Goal: Find contact information: Find contact information

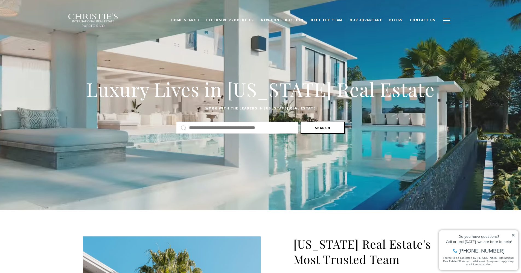
click at [317, 130] on button "Search" at bounding box center [323, 128] width 44 height 12
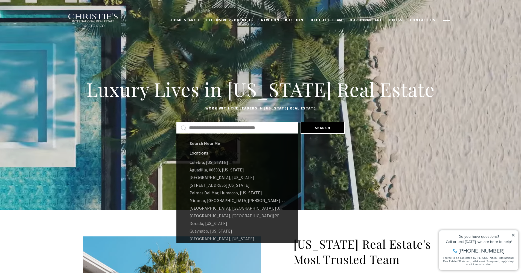
click at [259, 129] on input "Search by Address, City, or Neighborhood" at bounding box center [241, 127] width 104 height 7
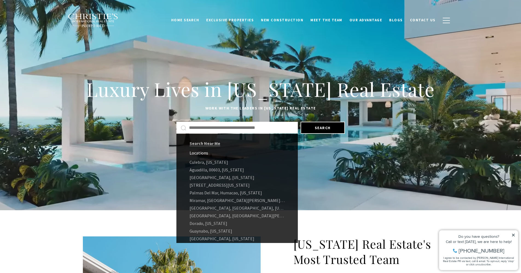
click at [132, 142] on div "Luxury Lives in [US_STATE] Real Estate Work with the leaders in [US_STATE] Real…" at bounding box center [260, 105] width 521 height 118
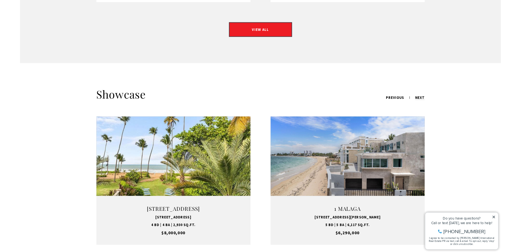
scroll to position [615, 0]
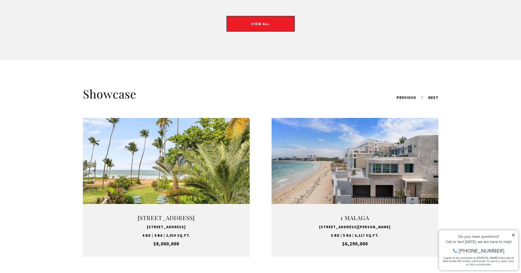
click at [357, 182] on link "VIEW PROPERTY" at bounding box center [355, 188] width 68 height 16
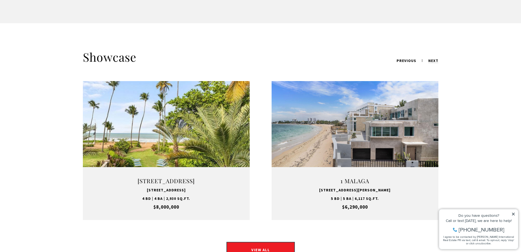
scroll to position [751, 0]
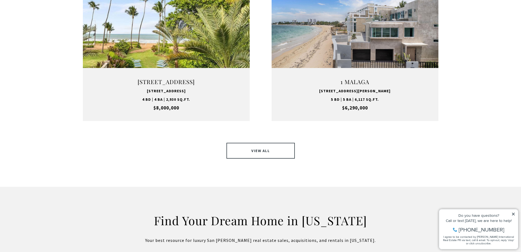
click at [254, 143] on link "VIEW ALL" at bounding box center [260, 151] width 68 height 16
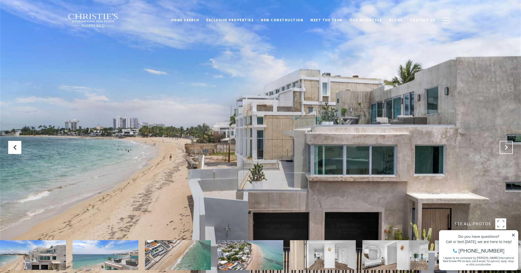
click at [503, 148] on button at bounding box center [506, 147] width 13 height 13
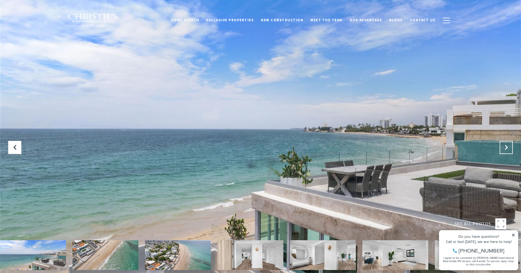
click at [503, 148] on icon "Next Slide" at bounding box center [505, 147] width 5 height 5
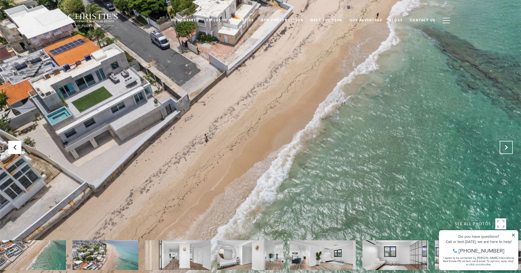
click at [503, 148] on icon "Next Slide" at bounding box center [505, 147] width 5 height 5
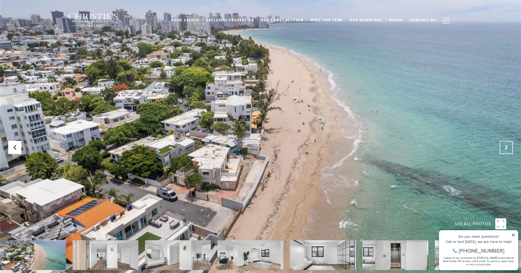
click at [503, 148] on icon "Next Slide" at bounding box center [505, 147] width 5 height 5
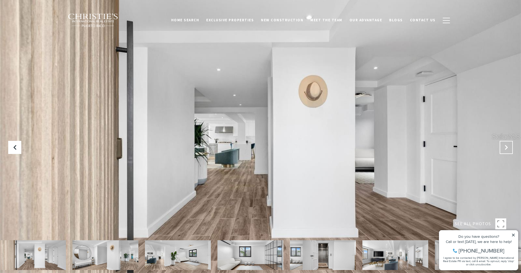
click at [503, 148] on icon "Next Slide" at bounding box center [505, 147] width 5 height 5
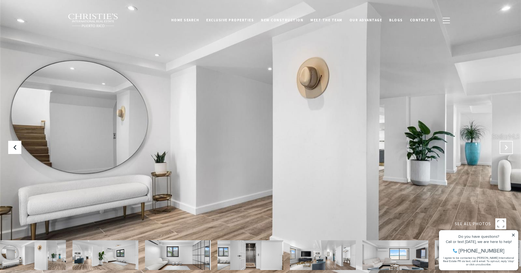
click at [503, 148] on icon "Next Slide" at bounding box center [505, 147] width 5 height 5
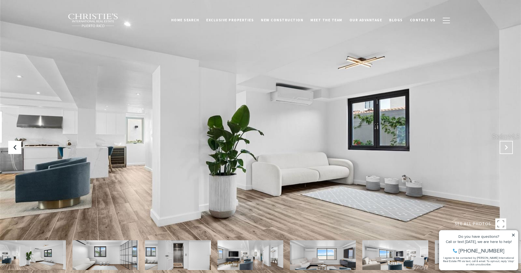
click at [503, 148] on icon "Next Slide" at bounding box center [505, 147] width 5 height 5
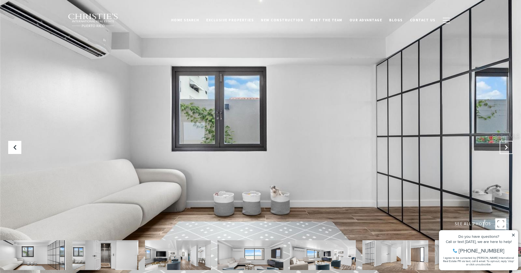
click at [503, 148] on icon "Next Slide" at bounding box center [505, 147] width 5 height 5
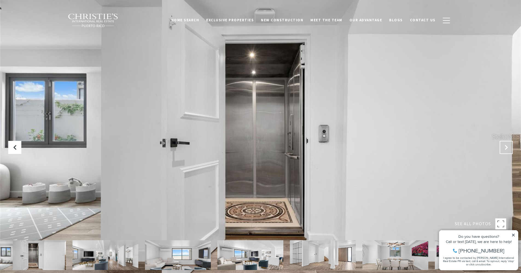
click at [503, 148] on icon "Next Slide" at bounding box center [505, 147] width 5 height 5
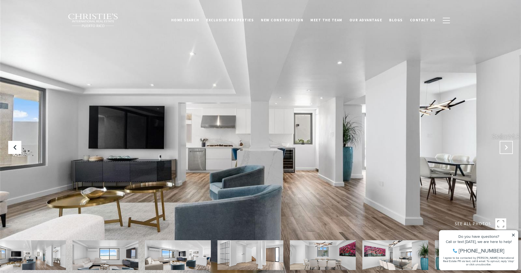
click at [503, 148] on icon "Next Slide" at bounding box center [505, 147] width 5 height 5
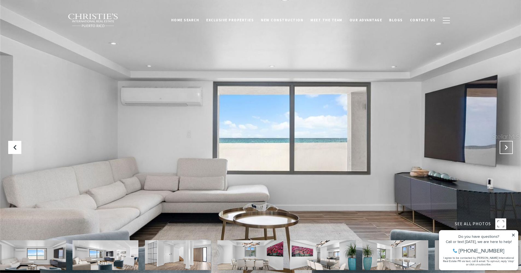
click at [503, 148] on icon "Next Slide" at bounding box center [505, 147] width 5 height 5
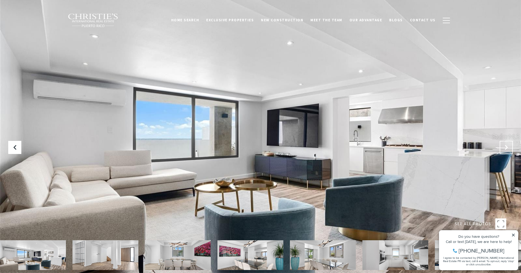
click at [503, 148] on icon "Next Slide" at bounding box center [505, 147] width 5 height 5
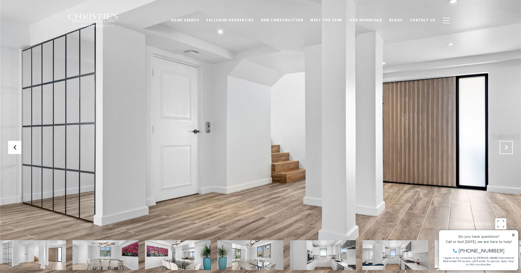
click at [503, 148] on icon "Next Slide" at bounding box center [505, 147] width 5 height 5
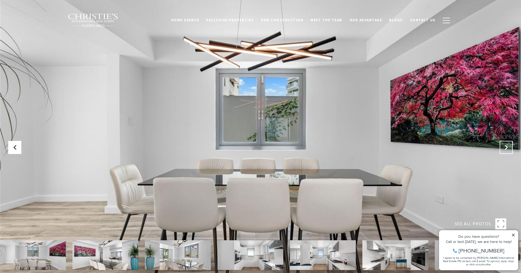
click at [503, 148] on icon "Next Slide" at bounding box center [505, 147] width 5 height 5
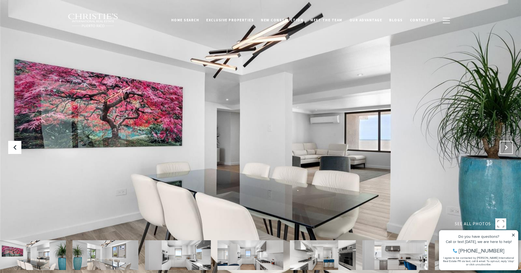
click at [503, 148] on icon "Next Slide" at bounding box center [505, 147] width 5 height 5
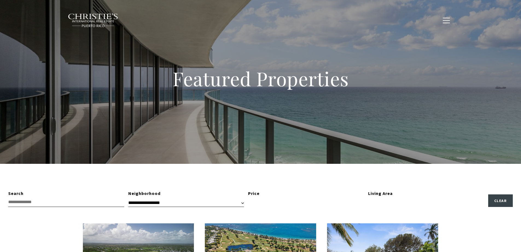
type input "**********"
type input "*********"
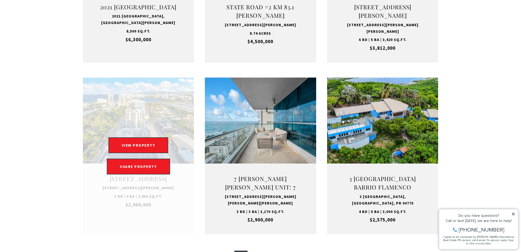
scroll to position [597, 0]
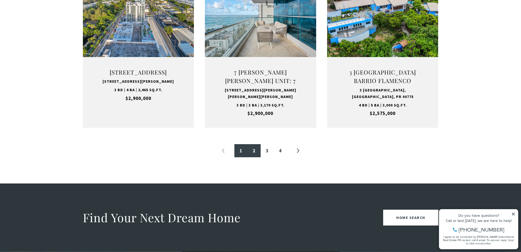
click at [256, 145] on link "2" at bounding box center [254, 150] width 13 height 13
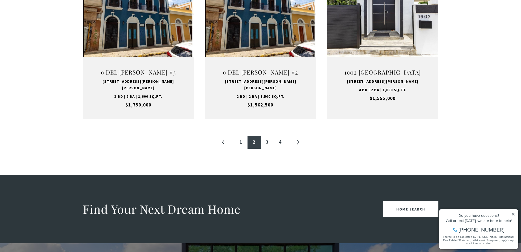
scroll to position [164, 0]
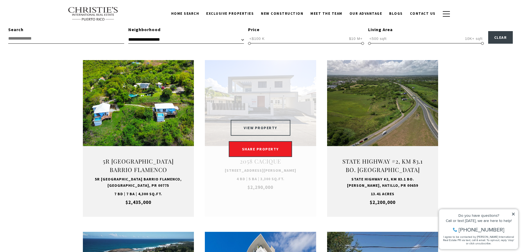
click at [263, 126] on button "VIEW PROPERTY" at bounding box center [261, 128] width 60 height 16
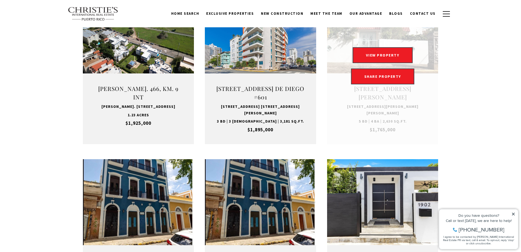
scroll to position [374, 0]
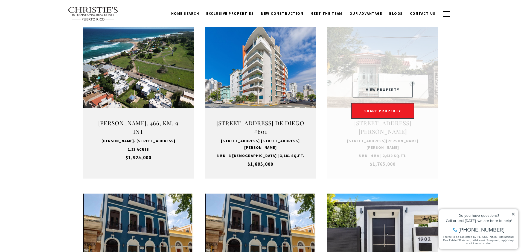
click at [382, 82] on button "VIEW PROPERTY" at bounding box center [383, 90] width 60 height 16
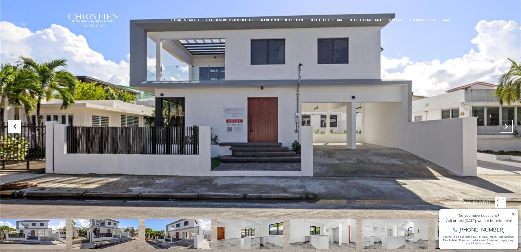
click at [507, 126] on icon at bounding box center [505, 126] width 5 height 5
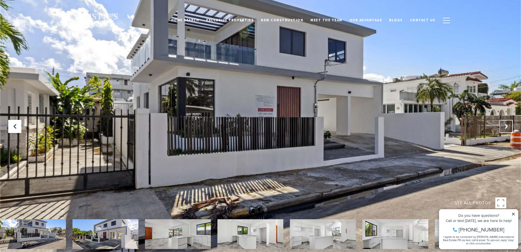
click at [507, 126] on icon "Next Slide" at bounding box center [505, 126] width 5 height 5
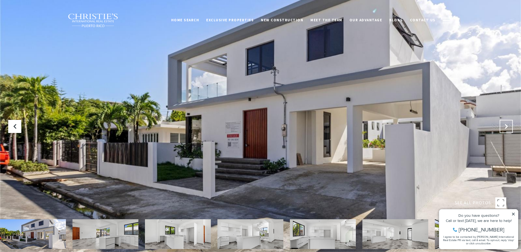
click at [507, 126] on icon "Next Slide" at bounding box center [505, 126] width 5 height 5
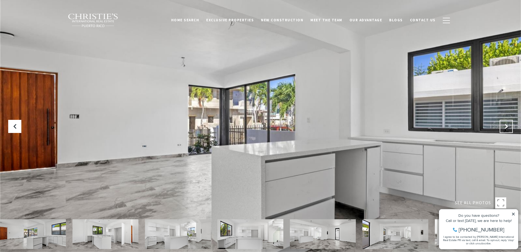
click at [507, 126] on icon "Next Slide" at bounding box center [505, 126] width 5 height 5
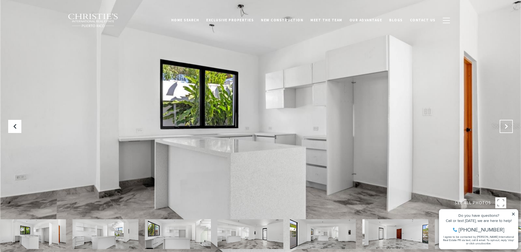
click at [507, 126] on icon "Next Slide" at bounding box center [505, 126] width 5 height 5
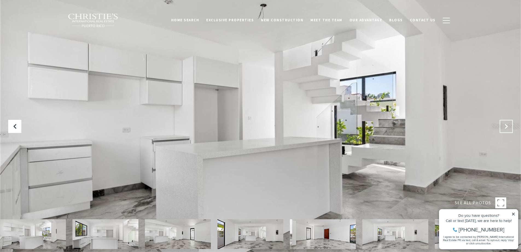
click at [507, 126] on icon "Next Slide" at bounding box center [505, 126] width 5 height 5
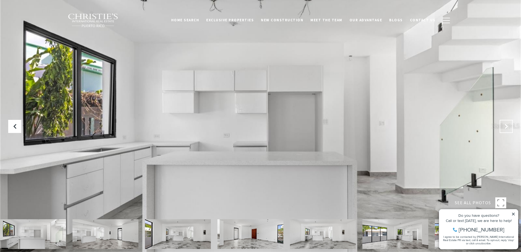
click at [507, 126] on icon "Next Slide" at bounding box center [505, 126] width 5 height 5
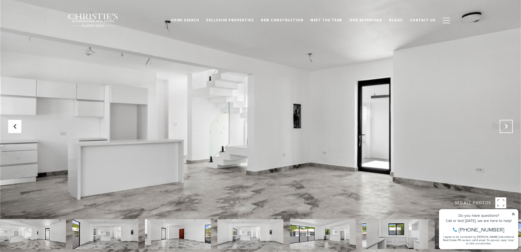
click at [507, 126] on icon "Next Slide" at bounding box center [505, 126] width 5 height 5
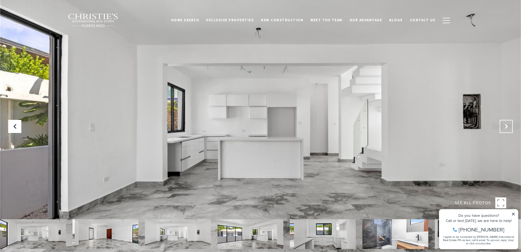
click at [507, 126] on icon "Next Slide" at bounding box center [505, 126] width 5 height 5
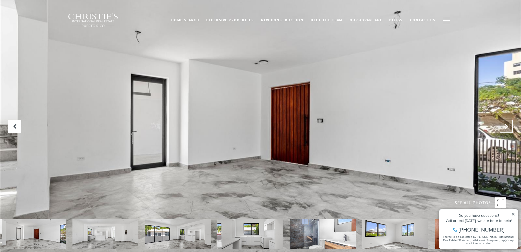
click at [507, 126] on icon "Next Slide" at bounding box center [505, 126] width 5 height 5
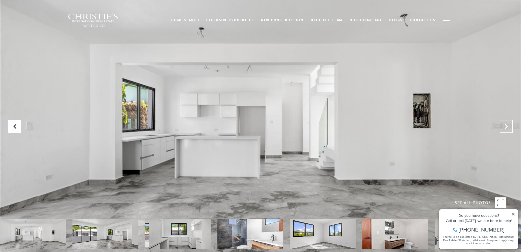
click at [507, 126] on icon "Next Slide" at bounding box center [505, 126] width 5 height 5
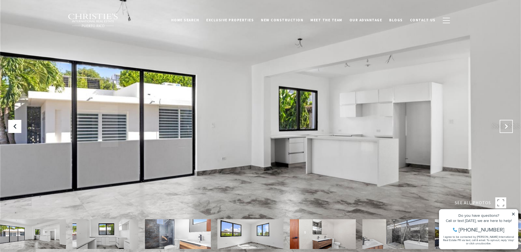
click at [507, 126] on icon "Next Slide" at bounding box center [505, 126] width 5 height 5
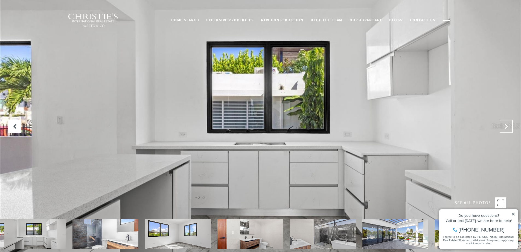
click at [507, 126] on icon "Next Slide" at bounding box center [505, 126] width 5 height 5
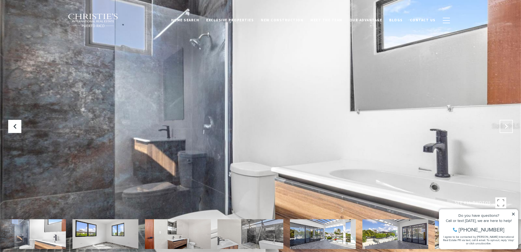
click at [507, 126] on icon "Next Slide" at bounding box center [505, 126] width 5 height 5
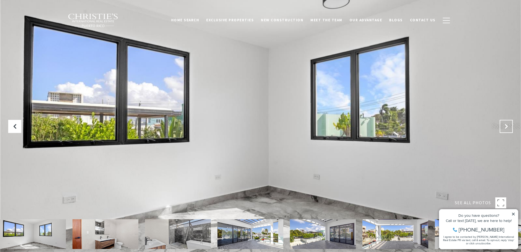
click at [507, 126] on icon "Next Slide" at bounding box center [505, 126] width 5 height 5
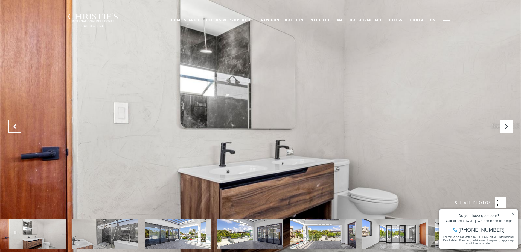
click at [18, 127] on button "Previous Slide" at bounding box center [14, 126] width 13 height 13
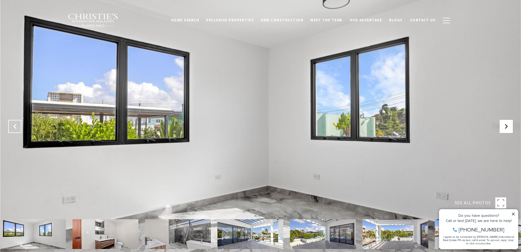
click at [18, 127] on button "Previous Slide" at bounding box center [14, 126] width 13 height 13
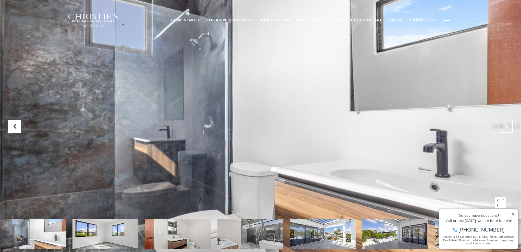
click at [504, 127] on icon "Next Slide" at bounding box center [505, 126] width 5 height 5
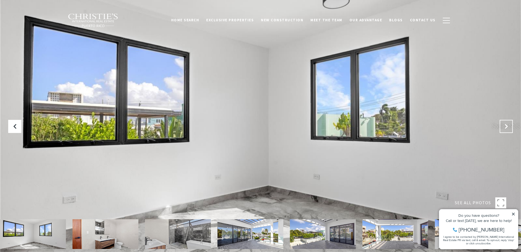
click at [504, 127] on icon "Next Slide" at bounding box center [505, 126] width 5 height 5
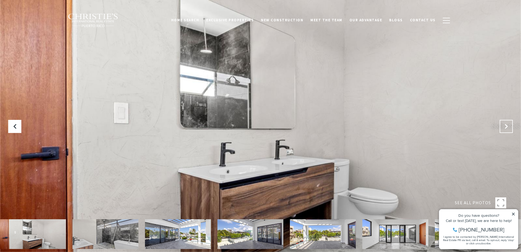
click at [504, 127] on icon "Next Slide" at bounding box center [505, 126] width 5 height 5
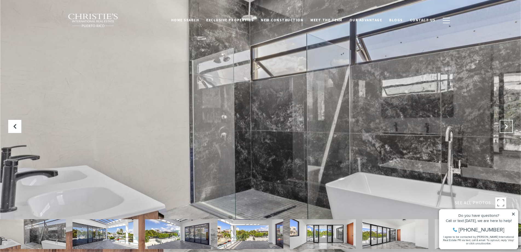
click at [504, 127] on icon "Next Slide" at bounding box center [505, 126] width 5 height 5
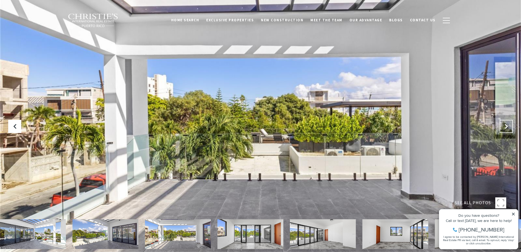
click at [504, 127] on icon "Next Slide" at bounding box center [505, 126] width 5 height 5
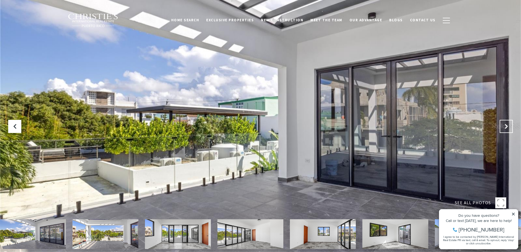
click at [504, 127] on icon "Next Slide" at bounding box center [505, 126] width 5 height 5
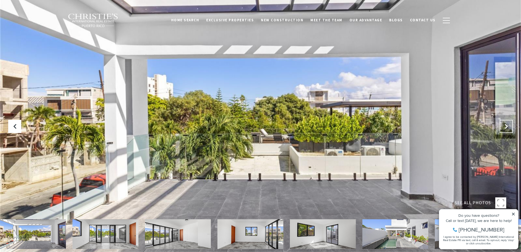
click at [504, 127] on icon "Next Slide" at bounding box center [505, 126] width 5 height 5
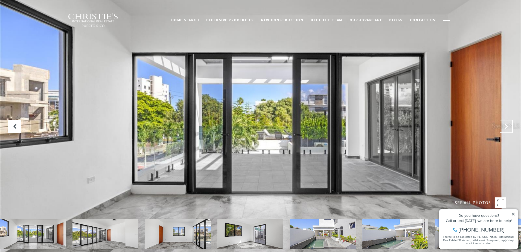
click at [505, 126] on icon "Next Slide" at bounding box center [505, 126] width 5 height 5
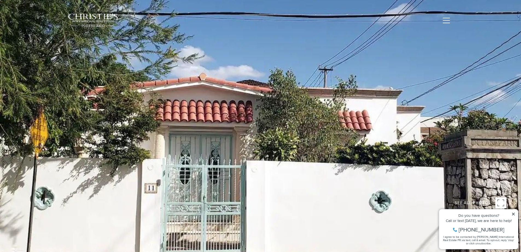
type input "**********"
type input "********"
type input "***"
type input "**********"
type input "**"
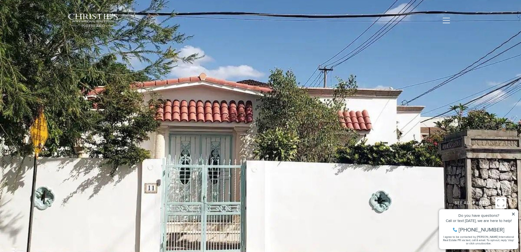
type input "**********"
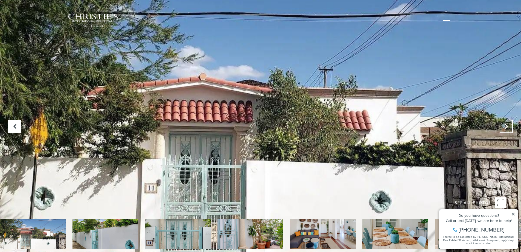
click at [508, 127] on icon at bounding box center [505, 126] width 5 height 5
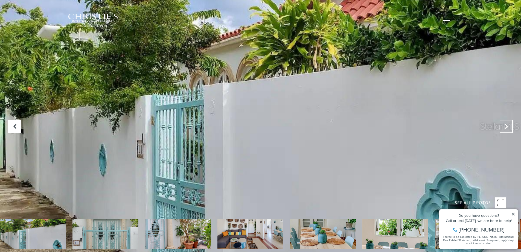
click at [508, 127] on icon at bounding box center [505, 126] width 5 height 5
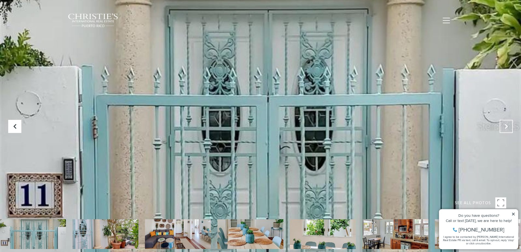
click at [508, 127] on icon "Next Slide" at bounding box center [505, 126] width 5 height 5
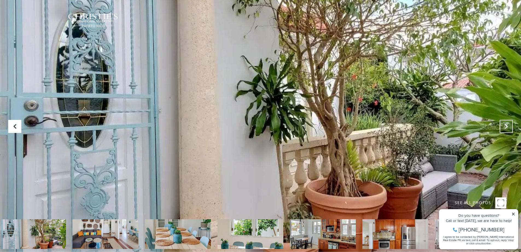
click at [508, 127] on icon "Next Slide" at bounding box center [505, 126] width 5 height 5
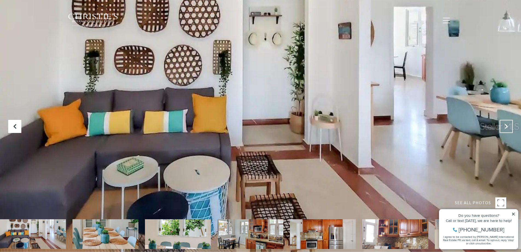
click at [508, 127] on icon "Next Slide" at bounding box center [505, 126] width 5 height 5
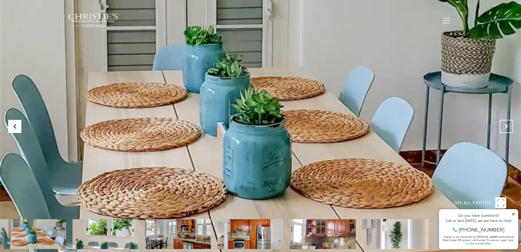
click at [508, 127] on icon "Next Slide" at bounding box center [505, 126] width 5 height 5
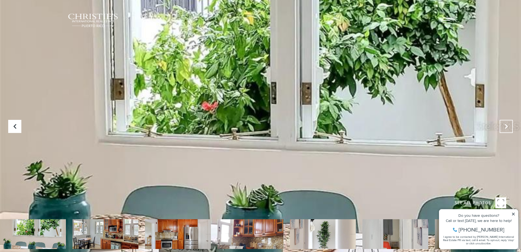
click at [508, 127] on icon "Next Slide" at bounding box center [505, 126] width 5 height 5
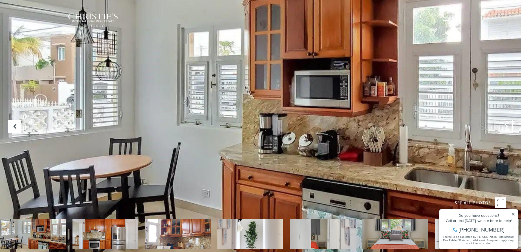
click at [508, 127] on icon "Next Slide" at bounding box center [505, 126] width 5 height 5
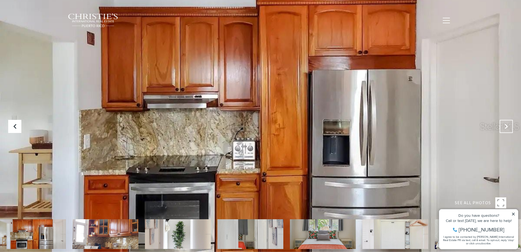
click at [508, 127] on icon "Next Slide" at bounding box center [505, 126] width 5 height 5
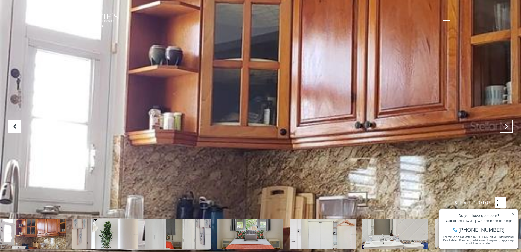
click at [508, 127] on icon "Next Slide" at bounding box center [505, 126] width 5 height 5
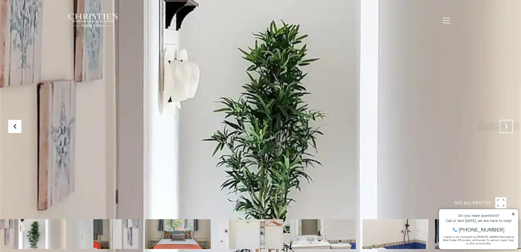
click at [508, 127] on icon "Next Slide" at bounding box center [505, 126] width 5 height 5
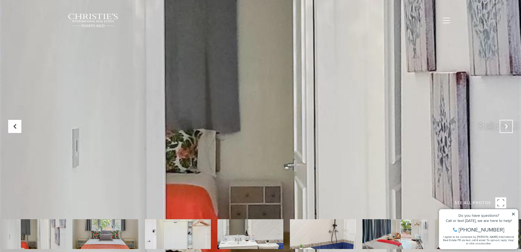
click at [508, 127] on icon "Next Slide" at bounding box center [505, 126] width 5 height 5
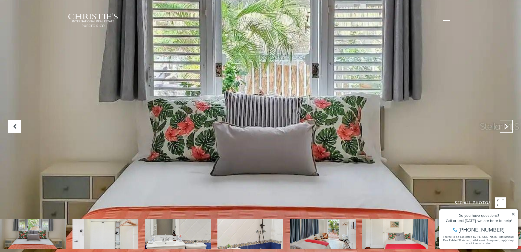
click at [508, 127] on icon "Next Slide" at bounding box center [505, 126] width 5 height 5
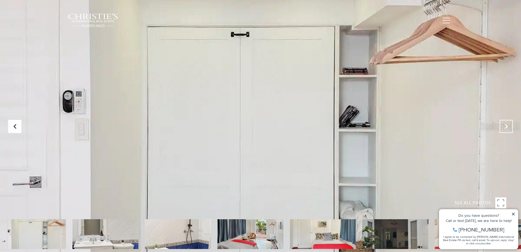
click at [508, 127] on icon "Next Slide" at bounding box center [505, 126] width 5 height 5
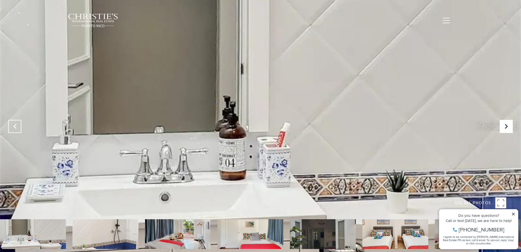
click at [19, 125] on button "Previous Slide" at bounding box center [14, 126] width 13 height 13
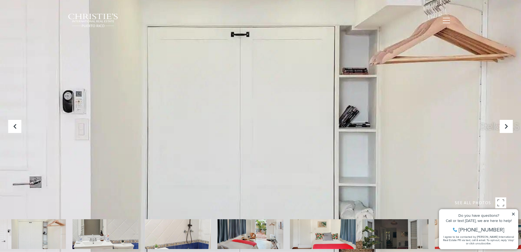
click at [224, 124] on div at bounding box center [260, 126] width 521 height 252
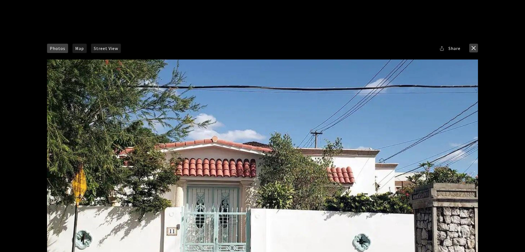
click at [473, 48] on button "close modal" at bounding box center [473, 48] width 9 height 9
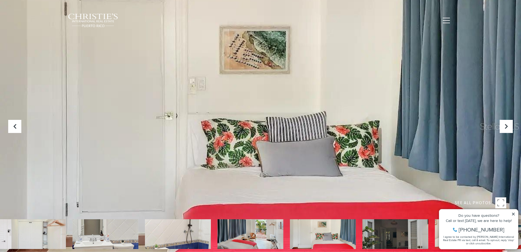
click at [427, 18] on span "Contact Us" at bounding box center [423, 20] width 26 height 5
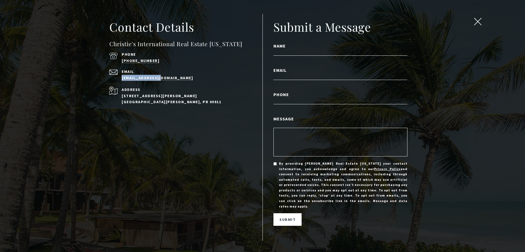
drag, startPoint x: 168, startPoint y: 81, endPoint x: 120, endPoint y: 82, distance: 48.7
click at [120, 81] on div "Email [EMAIL_ADDRESS][DOMAIN_NAME]" at bounding box center [178, 75] width 138 height 11
copy link "[EMAIL_ADDRESS][DOMAIN_NAME]"
